Goal: Task Accomplishment & Management: Manage account settings

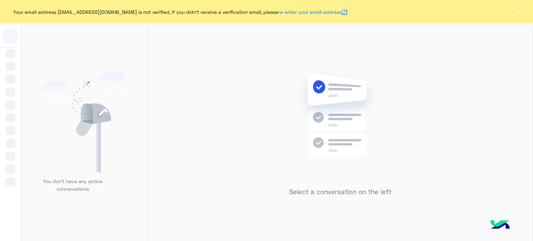
click at [518, 10] on button "×" at bounding box center [519, 11] width 7 height 7
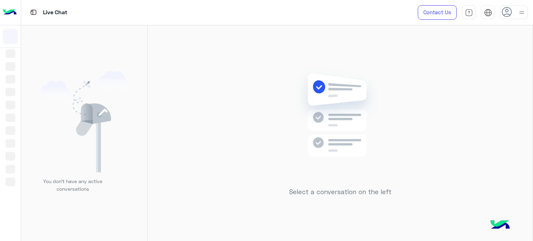
click at [521, 8] on div at bounding box center [521, 12] width 9 height 13
click at [287, 43] on div "Select a conversation on the left" at bounding box center [340, 134] width 385 height 219
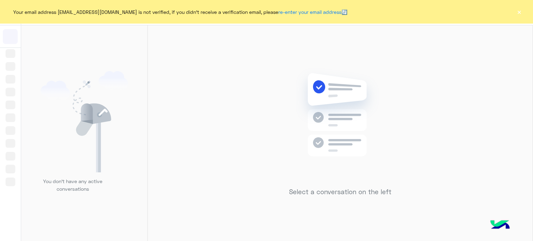
click at [516, 8] on button "×" at bounding box center [519, 11] width 7 height 7
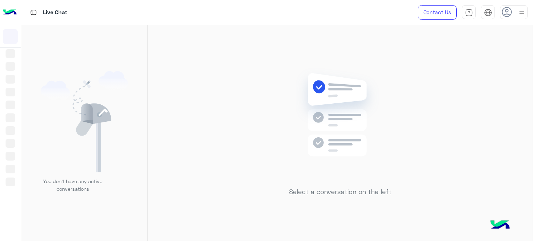
click at [519, 12] on img at bounding box center [521, 12] width 9 height 9
click at [455, 61] on div "Profile" at bounding box center [484, 56] width 86 height 19
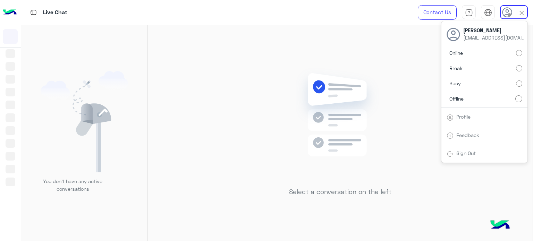
click at [205, 28] on div "Select a conversation on the left" at bounding box center [340, 134] width 385 height 219
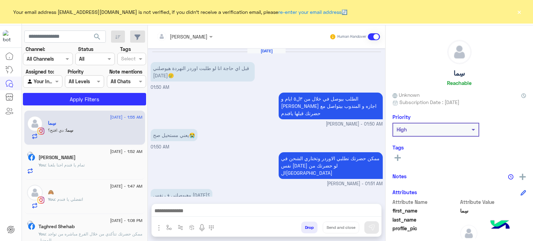
scroll to position [160, 0]
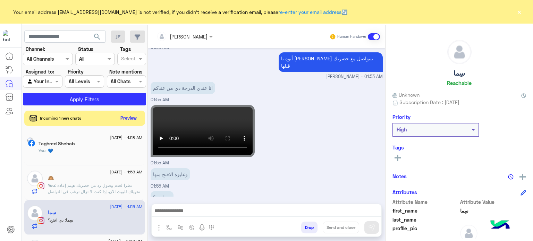
click at [518, 17] on div "Your email address aminahamdy412@gmail.com is not verified, if you didn't recei…" at bounding box center [266, 12] width 533 height 24
click at [519, 17] on div "Your email address aminahamdy412@gmail.com is not verified, if you didn't recei…" at bounding box center [266, 12] width 533 height 24
click at [519, 13] on button "×" at bounding box center [519, 11] width 7 height 7
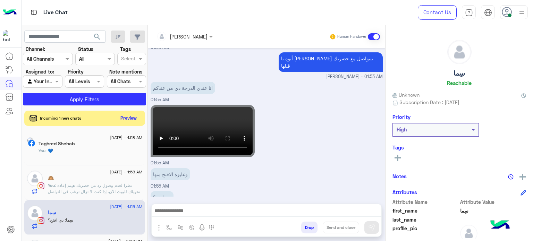
click at [519, 13] on img at bounding box center [521, 12] width 9 height 9
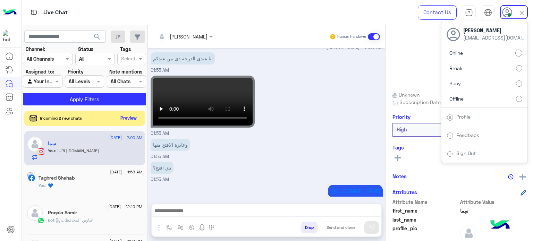
scroll to position [202, 0]
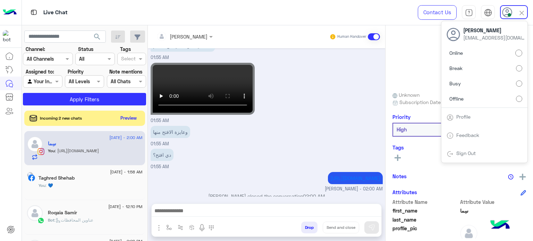
click at [503, 96] on label "Offline" at bounding box center [484, 98] width 76 height 12
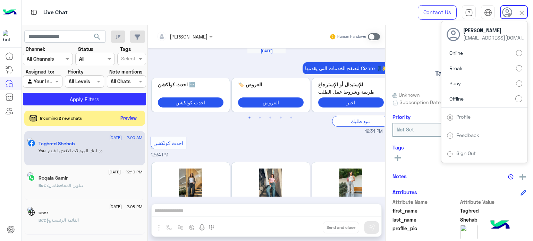
scroll to position [217, 0]
